Goal: Navigation & Orientation: Find specific page/section

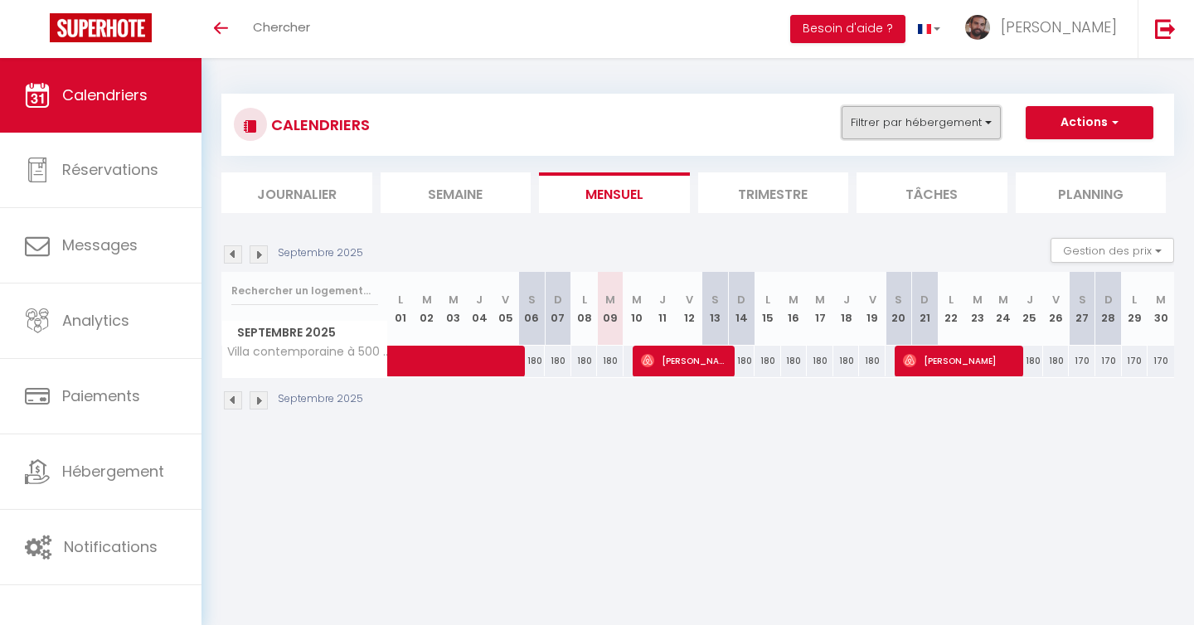
click at [897, 129] on button "Filtrer par hébergement" at bounding box center [921, 122] width 159 height 33
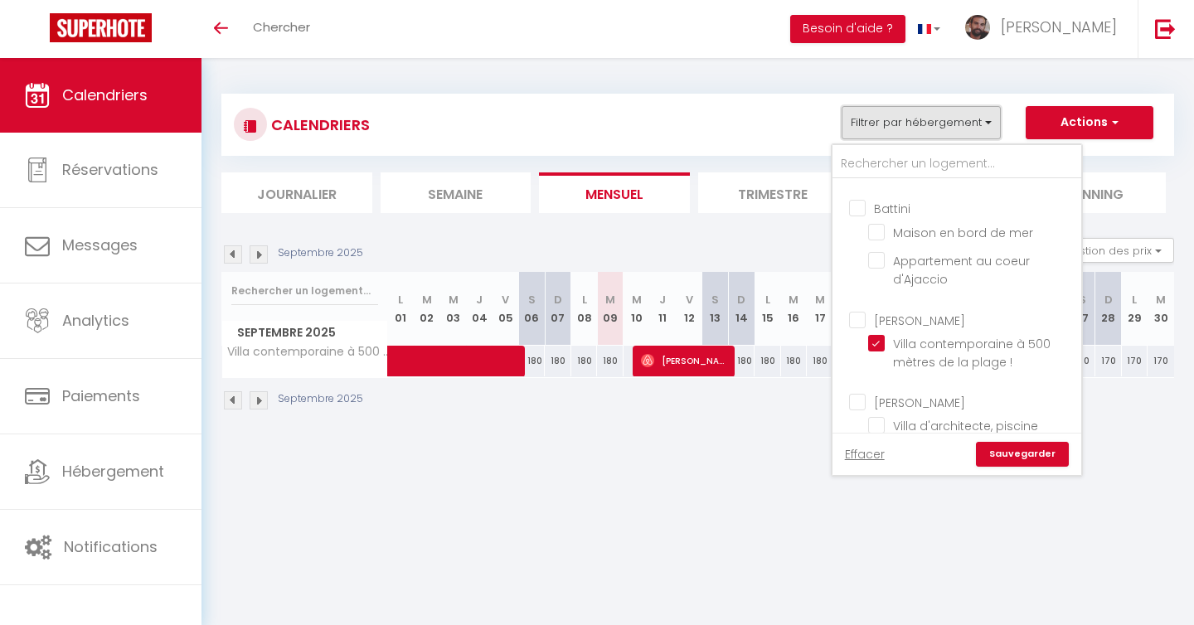
scroll to position [553, 0]
click at [881, 335] on input "Villa contemporaine à 500 mètres de la plage !" at bounding box center [971, 343] width 207 height 17
checkbox input "false"
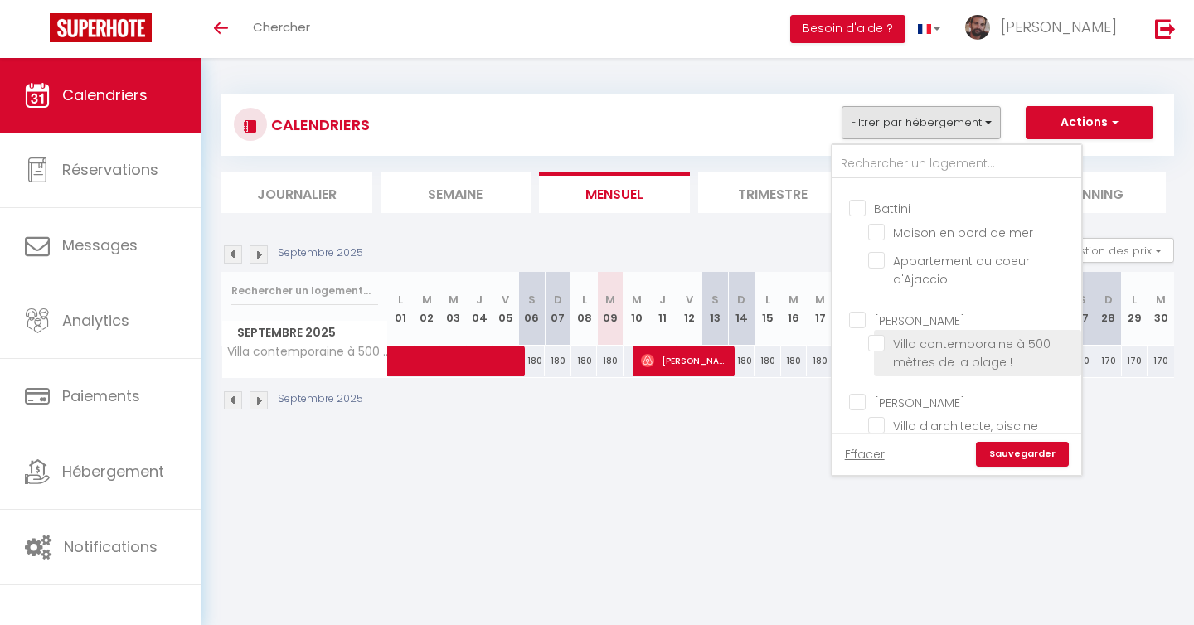
checkbox input "false"
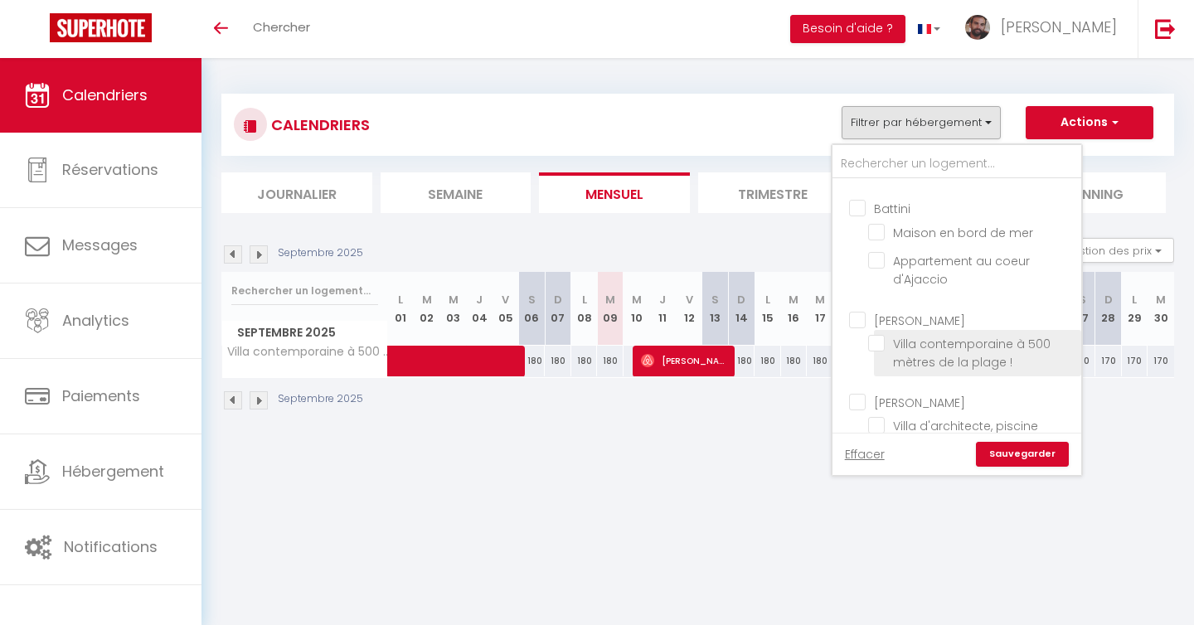
checkbox input "false"
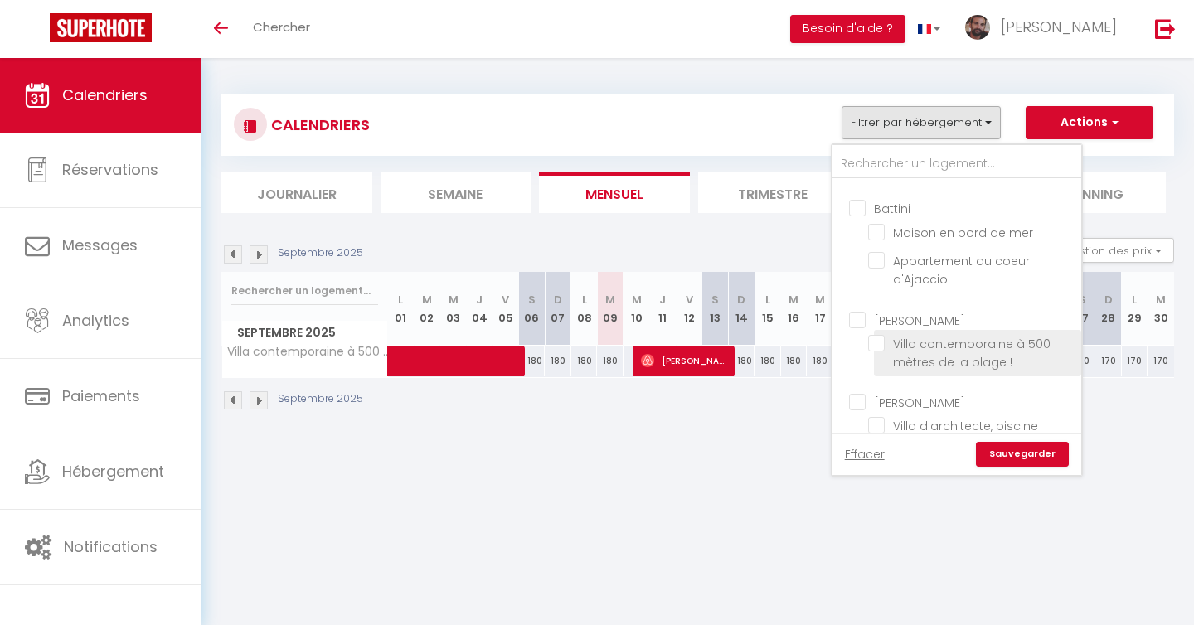
checkbox input "false"
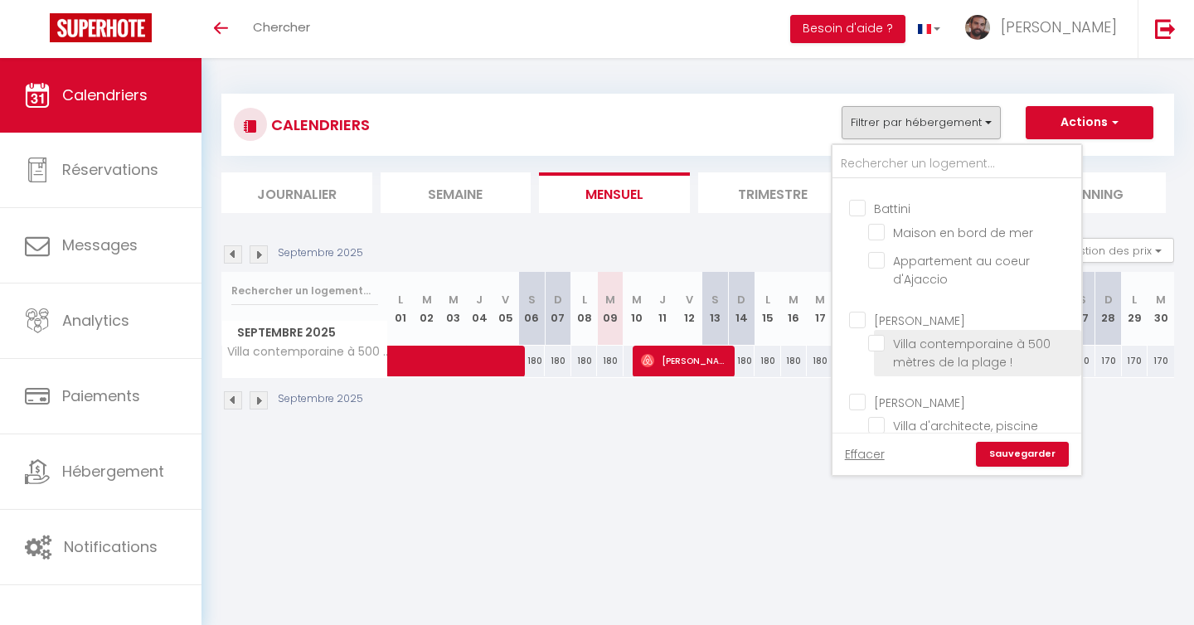
checkbox input "false"
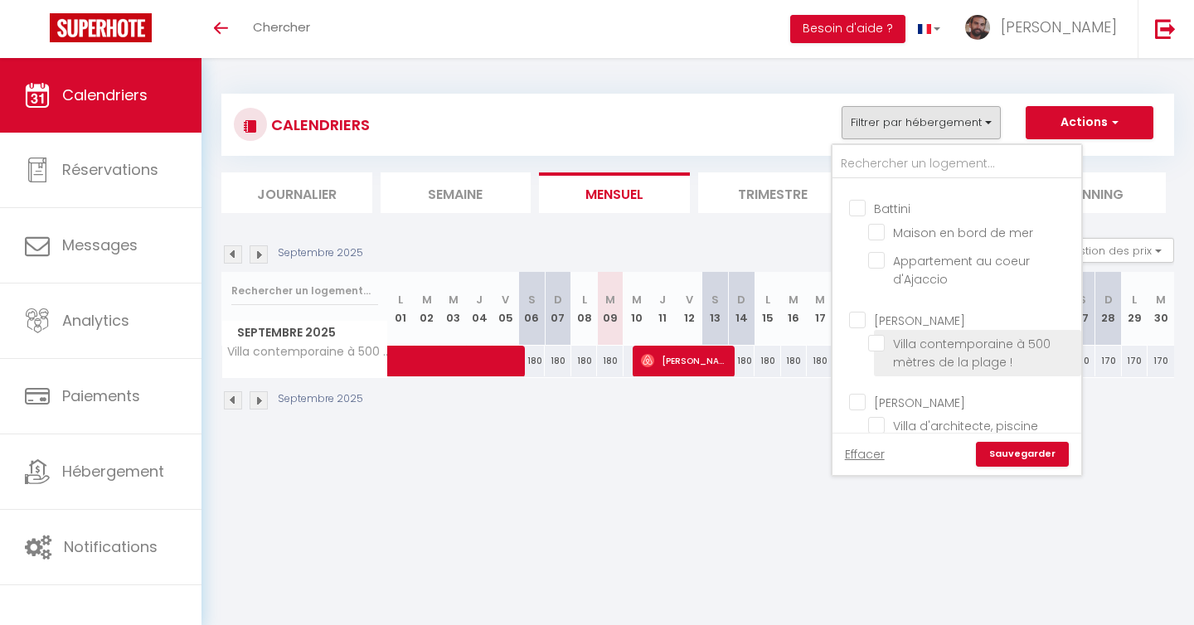
checkbox input "false"
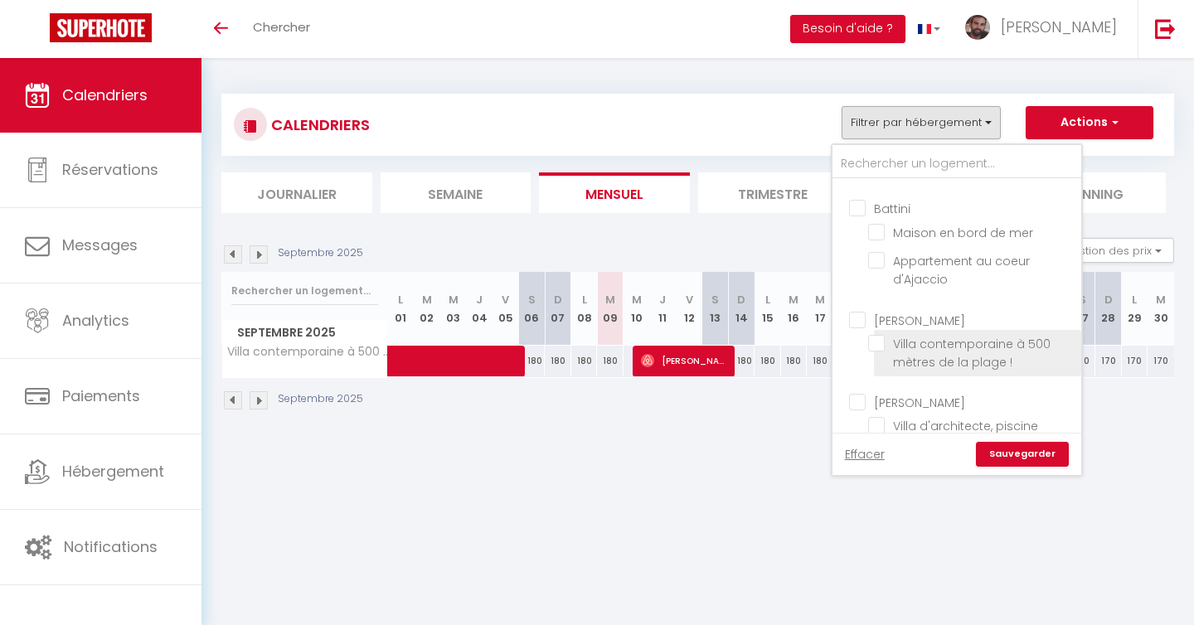
checkbox input "false"
click at [1006, 449] on link "Sauvegarder" at bounding box center [1022, 454] width 93 height 25
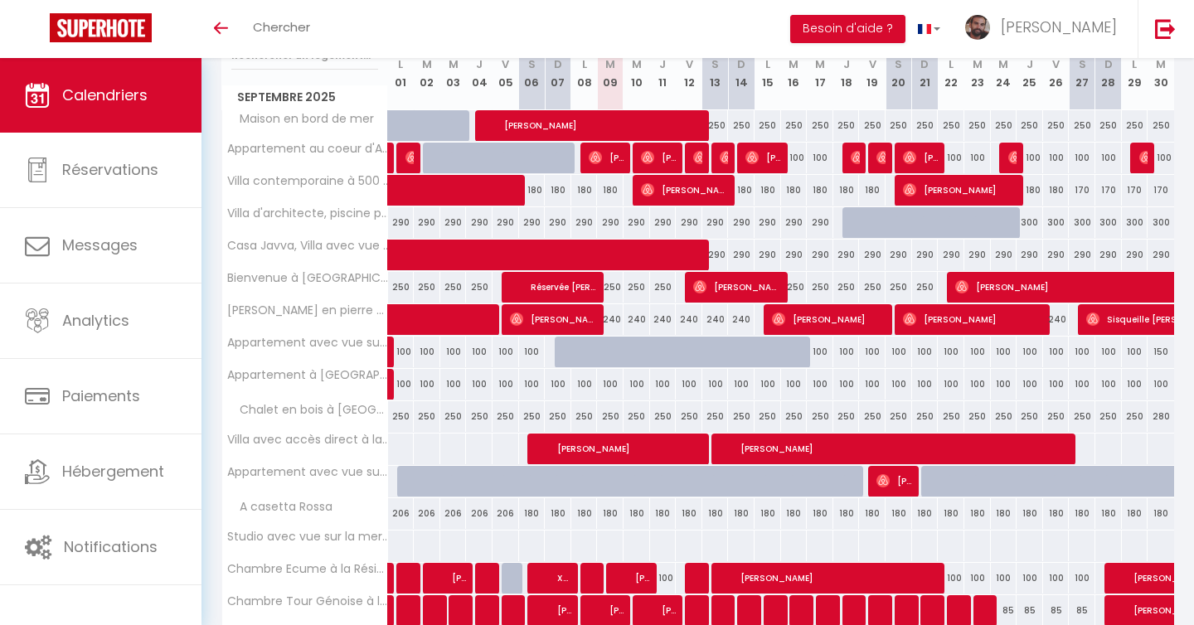
scroll to position [237, 0]
